Goal: Task Accomplishment & Management: Manage account settings

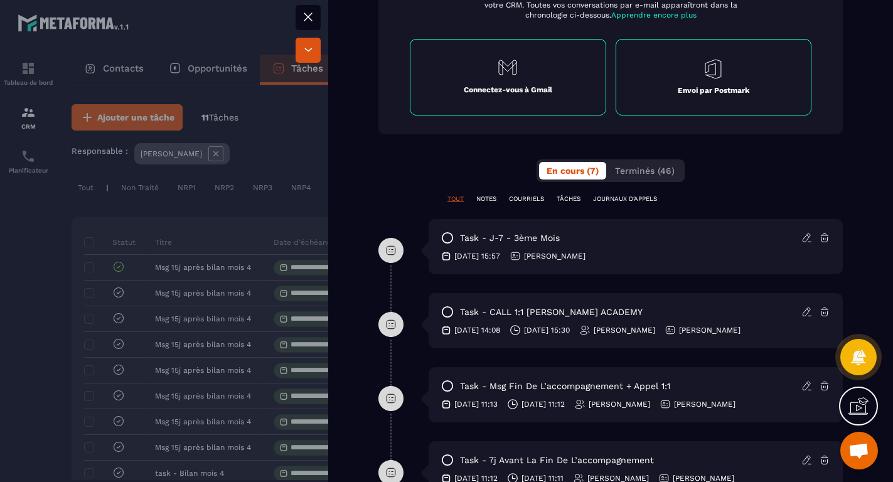
scroll to position [518, 0]
click at [449, 238] on icon at bounding box center [447, 237] width 13 height 13
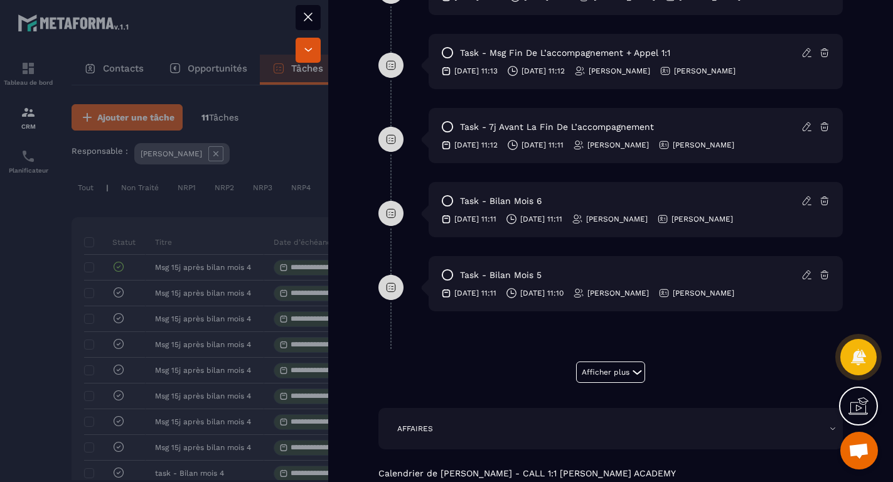
scroll to position [787, 0]
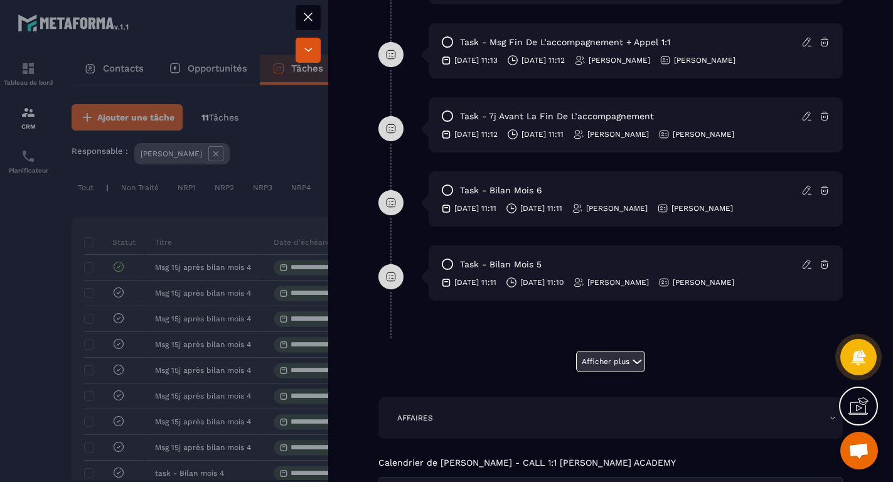
click at [599, 364] on button "Afficher plus" at bounding box center [610, 361] width 69 height 21
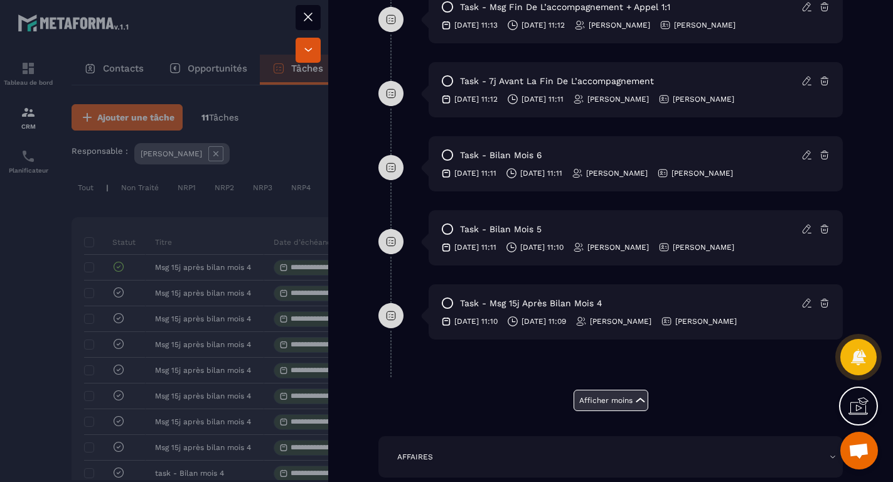
scroll to position [826, 0]
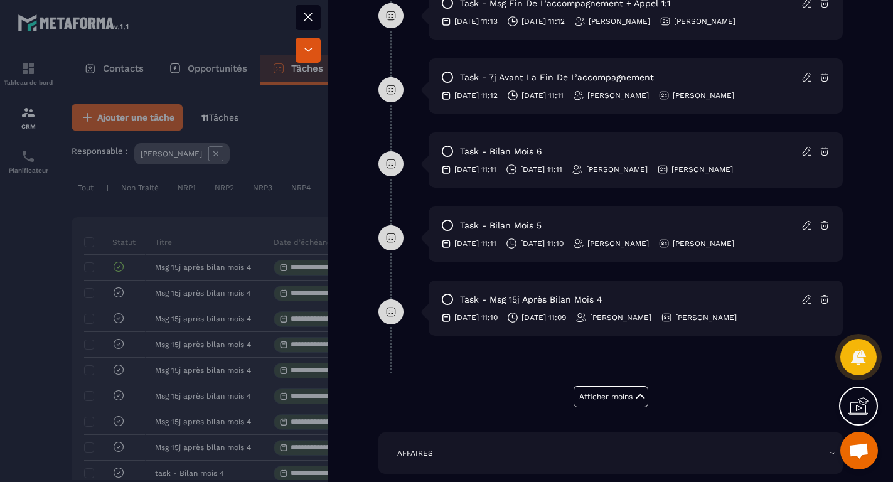
click at [449, 299] on icon at bounding box center [447, 299] width 13 height 13
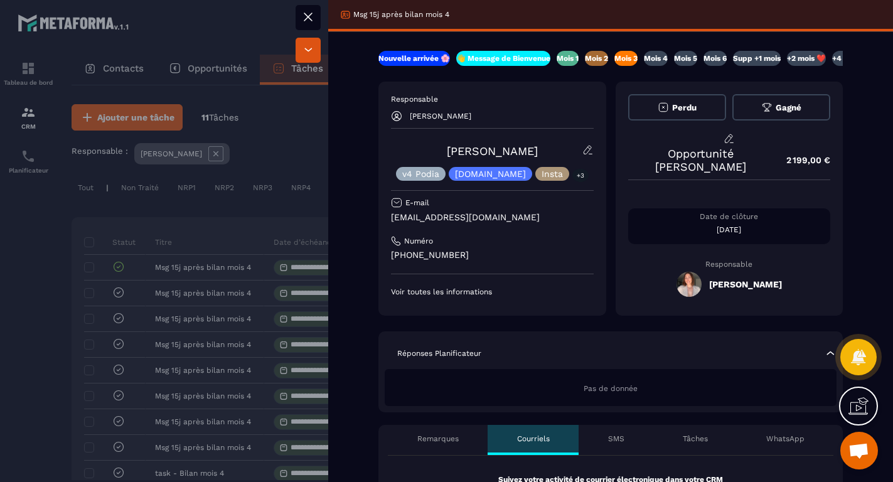
scroll to position [0, 0]
click at [309, 15] on icon at bounding box center [308, 17] width 8 height 8
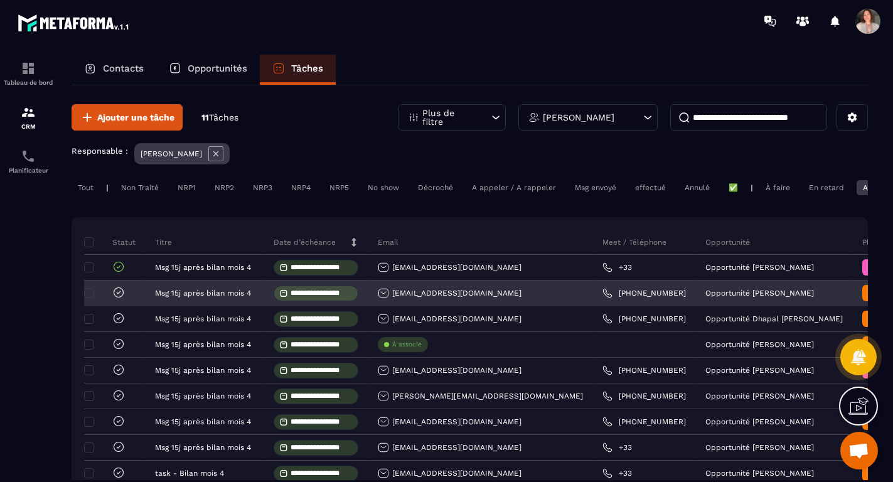
click at [118, 293] on icon at bounding box center [118, 292] width 13 height 13
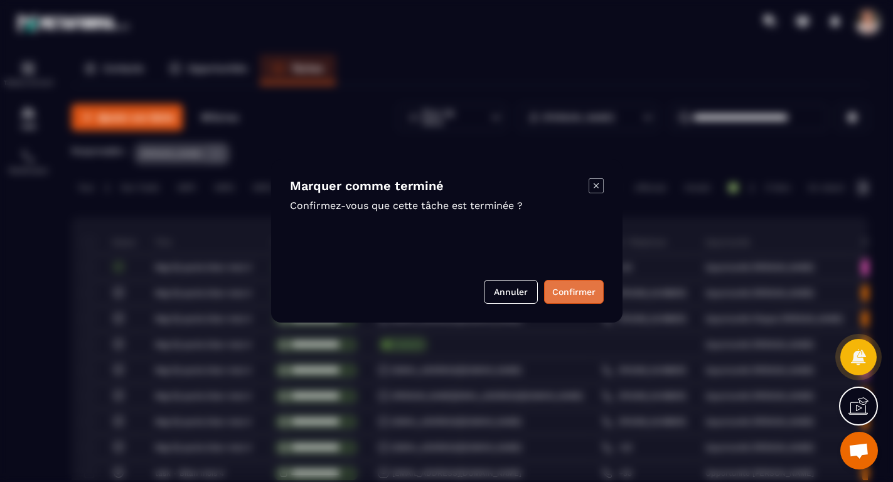
click at [584, 295] on button "Confirmer" at bounding box center [574, 292] width 60 height 24
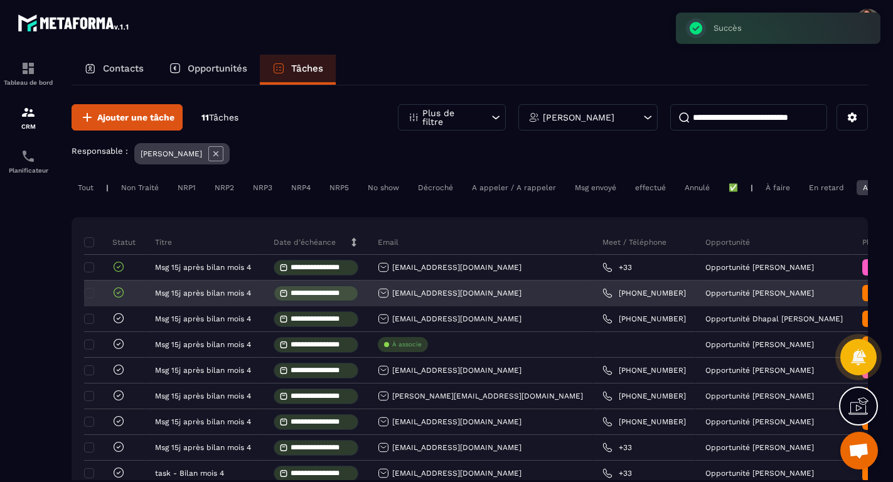
click at [879, 297] on span "Mois 3" at bounding box center [893, 292] width 28 height 10
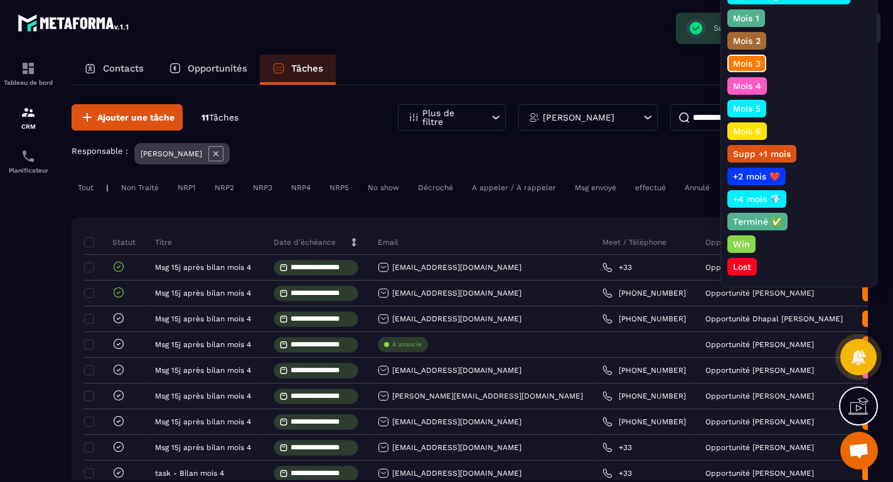
click at [749, 84] on p "Mois 4" at bounding box center [747, 86] width 32 height 13
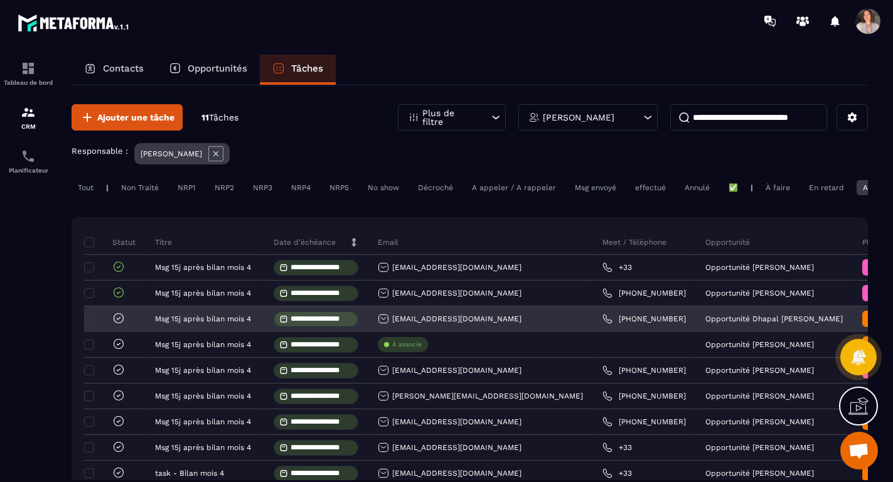
click at [115, 322] on icon at bounding box center [118, 317] width 9 height 9
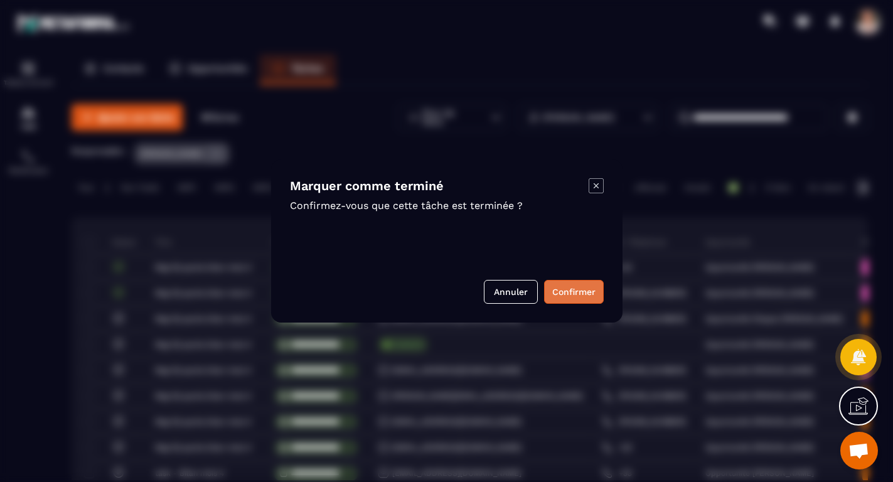
click at [569, 293] on button "Confirmer" at bounding box center [574, 292] width 60 height 24
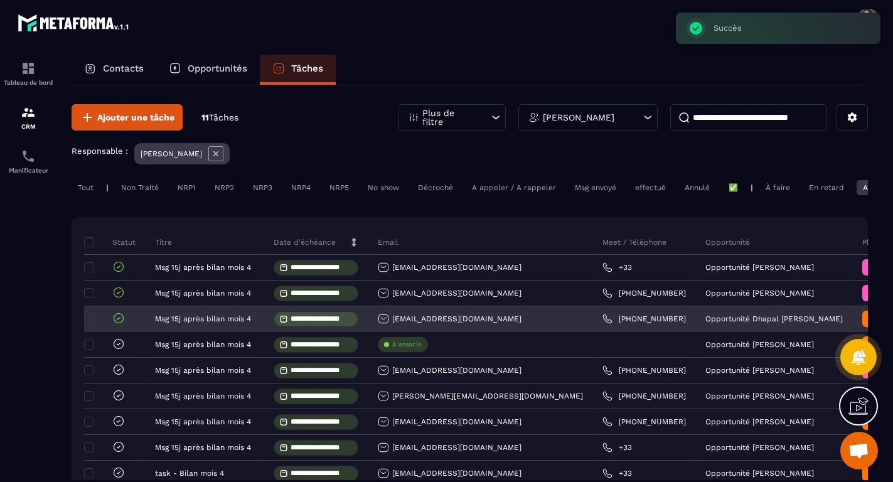
click at [862, 327] on div "Mois 3" at bounding box center [893, 319] width 63 height 16
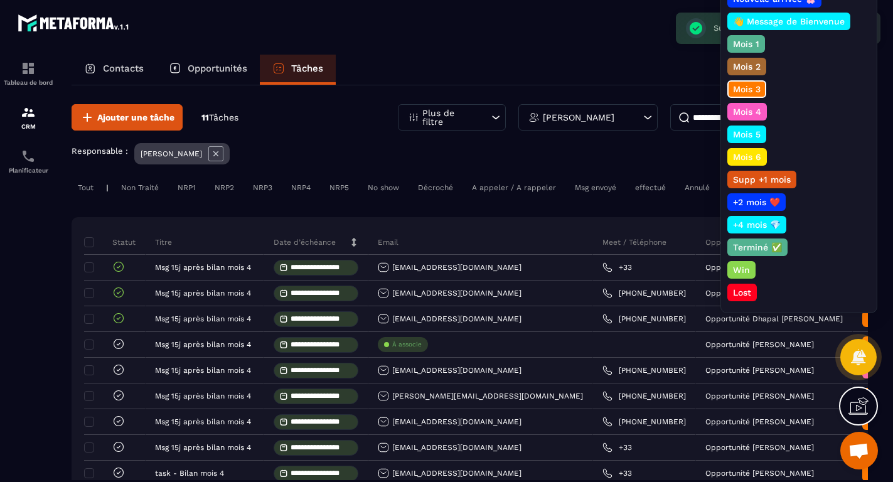
click at [752, 111] on p "Mois 4" at bounding box center [747, 111] width 32 height 13
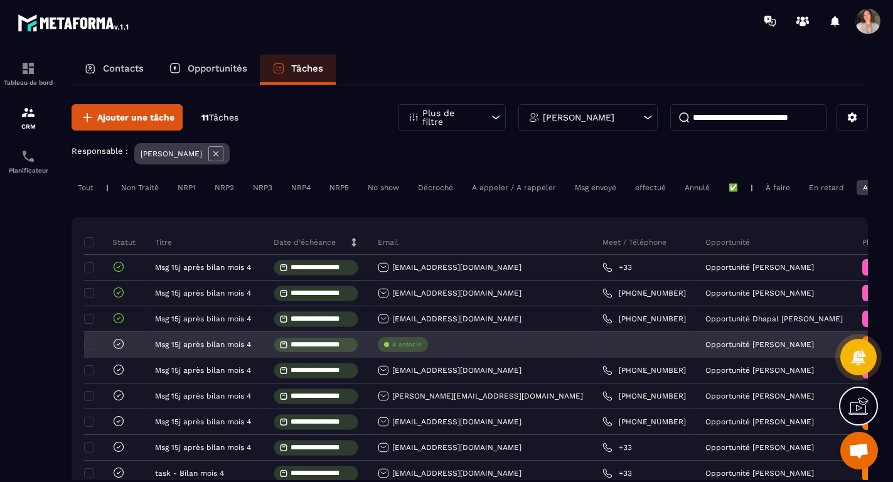
click at [403, 349] on p "À associe" at bounding box center [406, 344] width 29 height 9
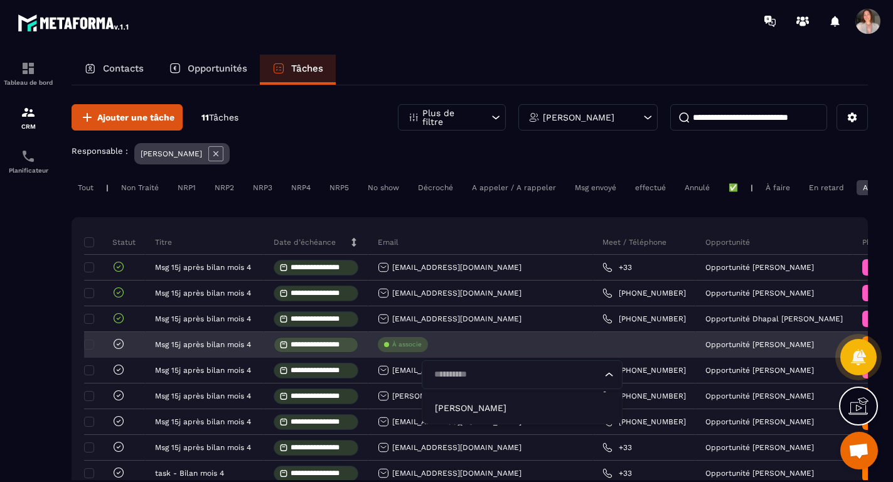
click at [453, 351] on div "À associe Loading..." at bounding box center [480, 344] width 225 height 25
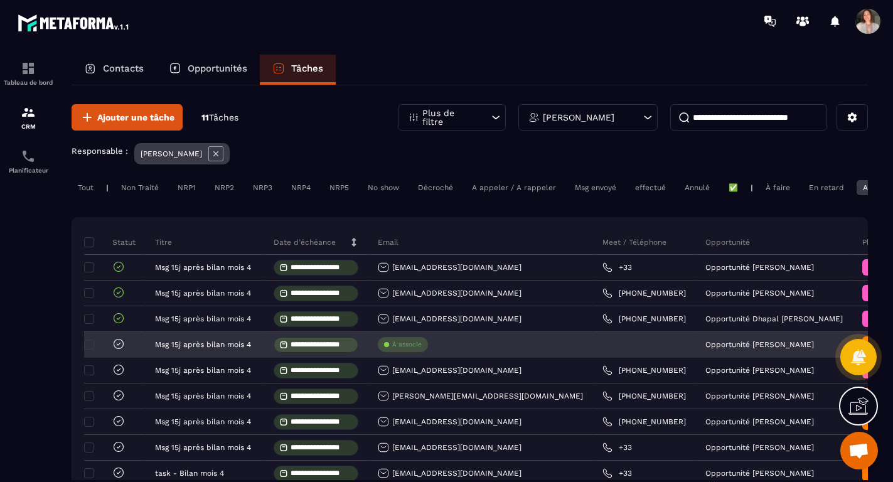
click at [705, 349] on p "Opportunité [PERSON_NAME]" at bounding box center [759, 344] width 109 height 9
click at [516, 343] on div "À associe" at bounding box center [480, 344] width 225 height 25
click at [123, 347] on icon at bounding box center [118, 343] width 9 height 9
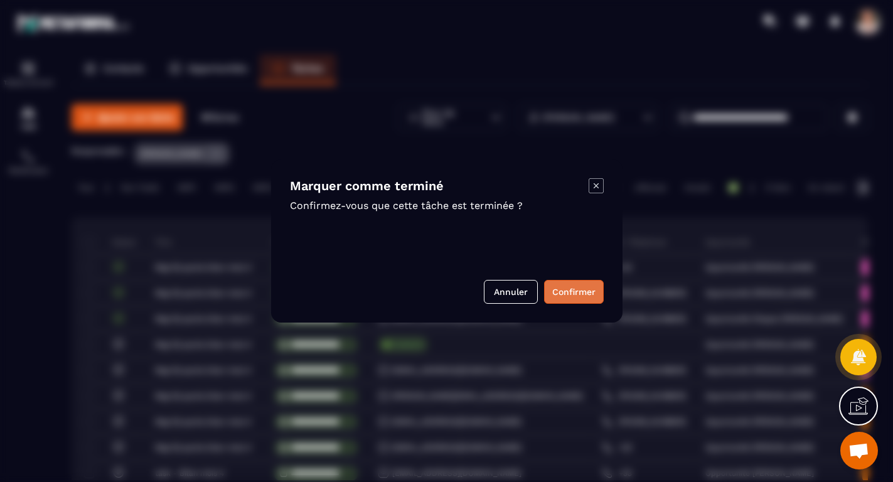
click at [580, 293] on button "Confirmer" at bounding box center [574, 292] width 60 height 24
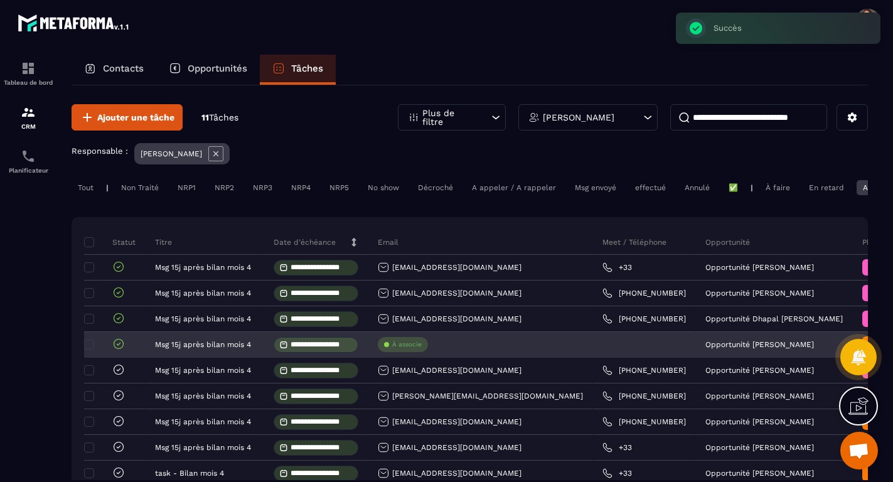
click at [879, 349] on span "Mois 3" at bounding box center [893, 344] width 28 height 10
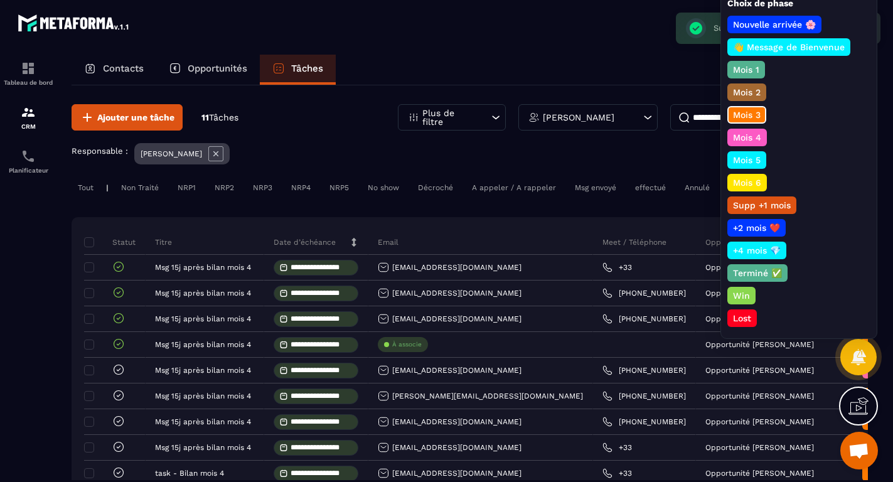
click at [755, 139] on p "Mois 4" at bounding box center [747, 137] width 32 height 13
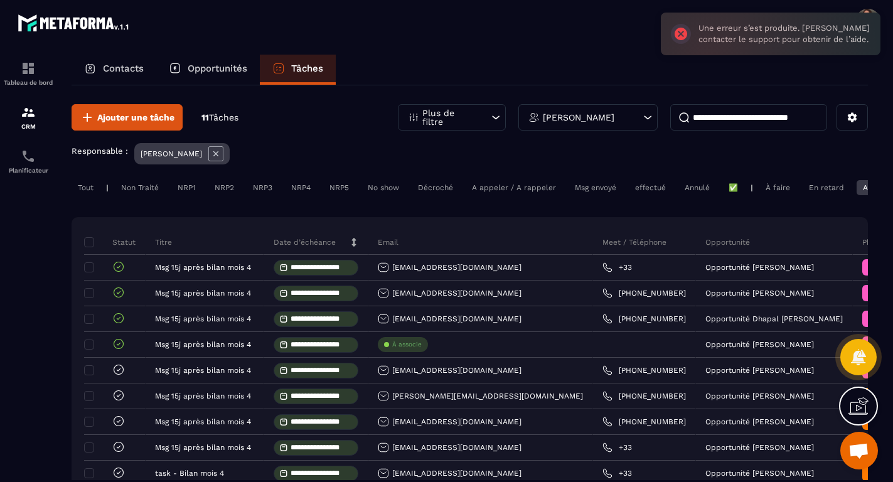
click at [836, 184] on div "En retard" at bounding box center [826, 187] width 48 height 15
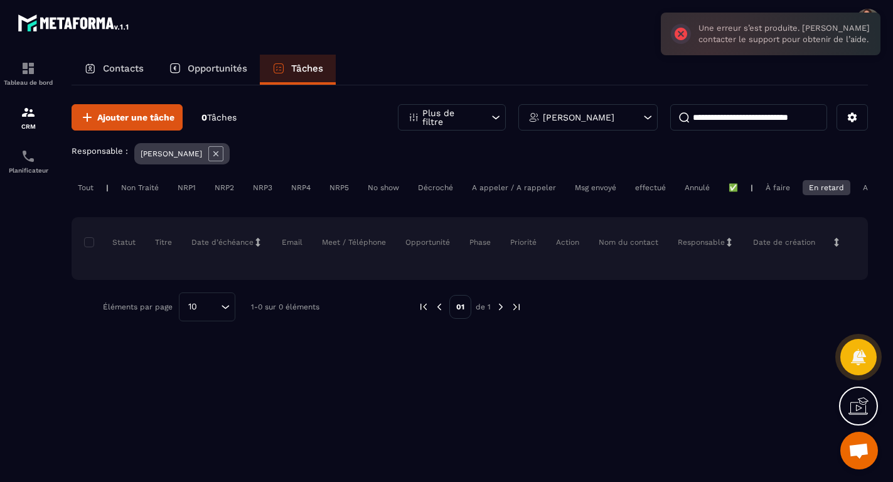
click at [866, 188] on div "Aujourd'hui" at bounding box center [882, 187] width 53 height 15
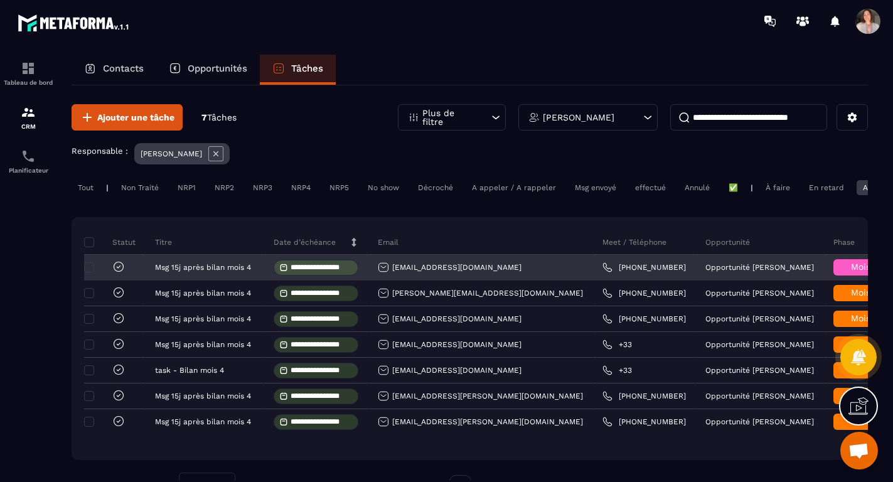
click at [119, 268] on icon at bounding box center [118, 266] width 13 height 13
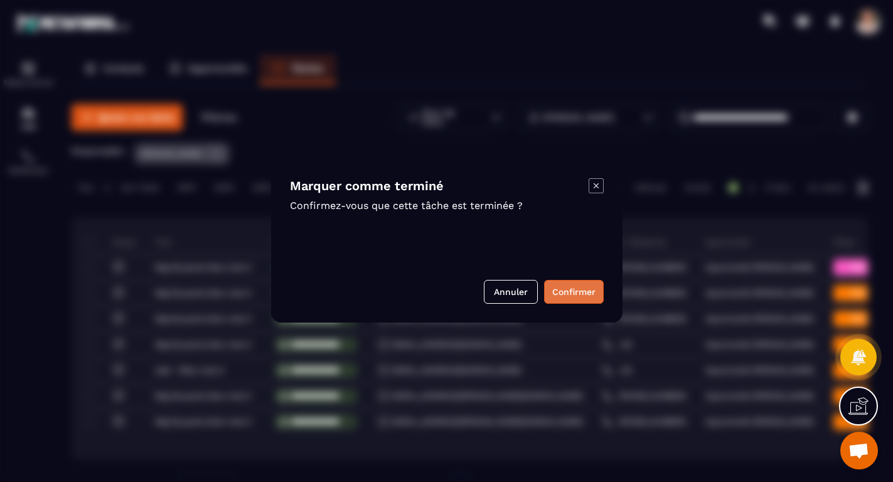
click at [575, 286] on button "Confirmer" at bounding box center [574, 292] width 60 height 24
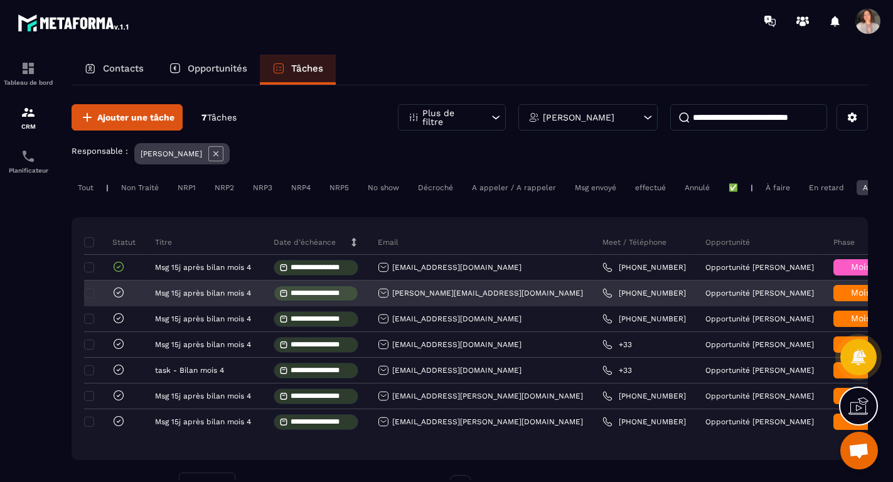
click at [833, 301] on div "Mois 3" at bounding box center [864, 293] width 63 height 16
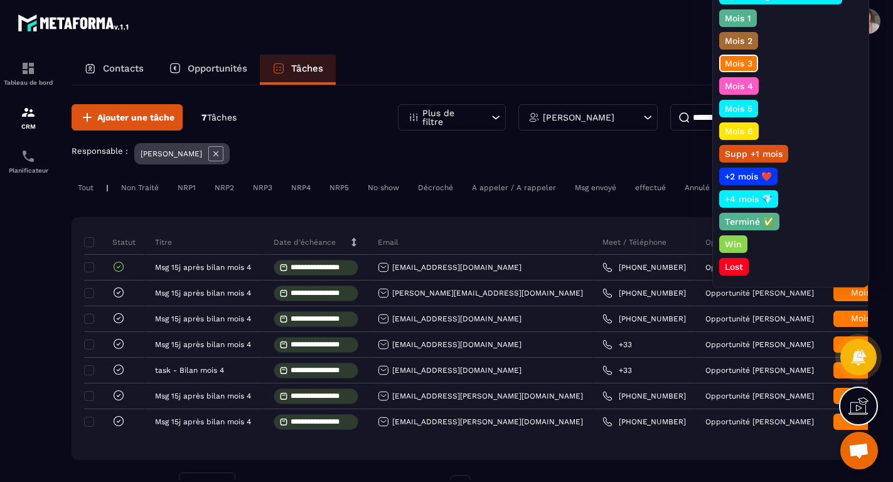
click at [401, 211] on div "**********" at bounding box center [470, 302] width 796 height 435
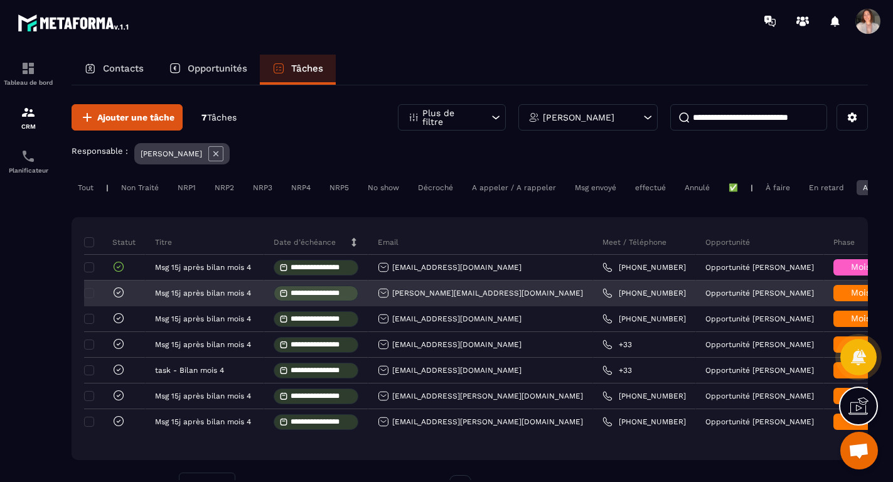
click at [435, 295] on div "[PERSON_NAME][EMAIL_ADDRESS][DOMAIN_NAME]" at bounding box center [480, 292] width 205 height 11
